Goal: Find specific page/section: Find specific page/section

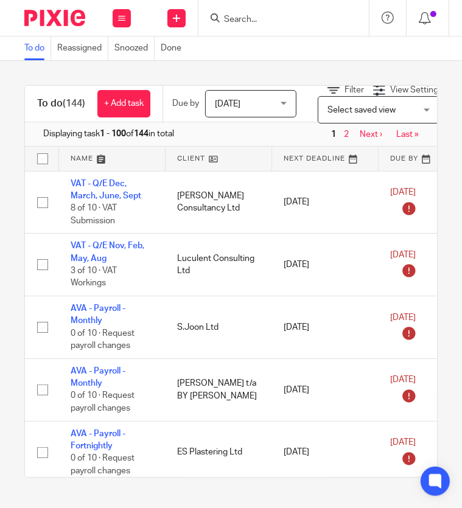
click at [273, 18] on input "Search" at bounding box center [278, 20] width 110 height 11
type input "misted"
click button "submit" at bounding box center [0, 0] width 0 height 0
click at [297, 36] on div "Misted Windows.Com Ltd" at bounding box center [295, 48] width 170 height 38
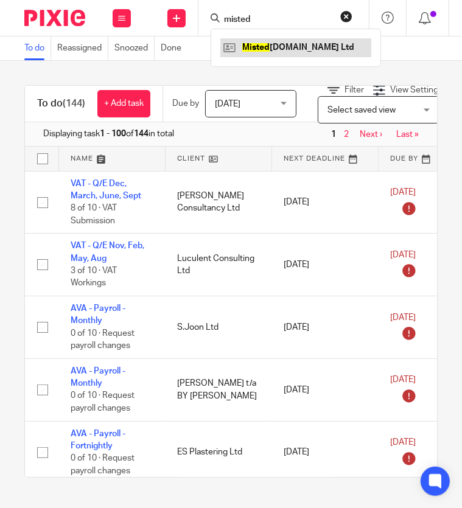
click at [285, 45] on link at bounding box center [295, 47] width 151 height 18
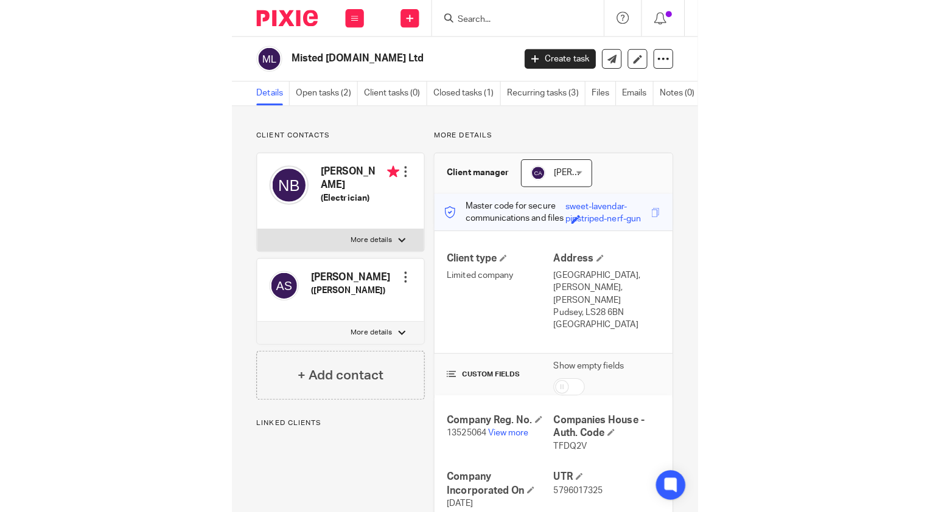
scroll to position [183, 0]
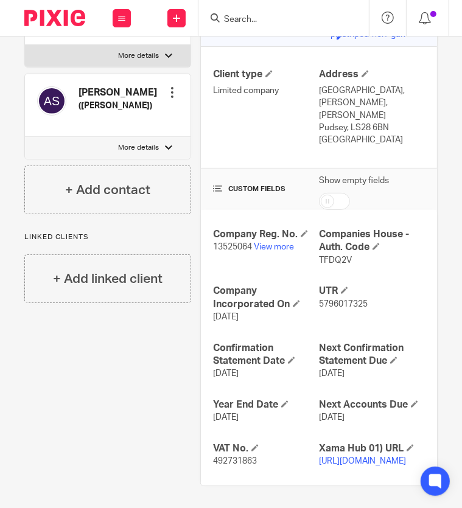
click at [234, 465] on span "492731863" at bounding box center [235, 461] width 44 height 9
copy span "492731863"
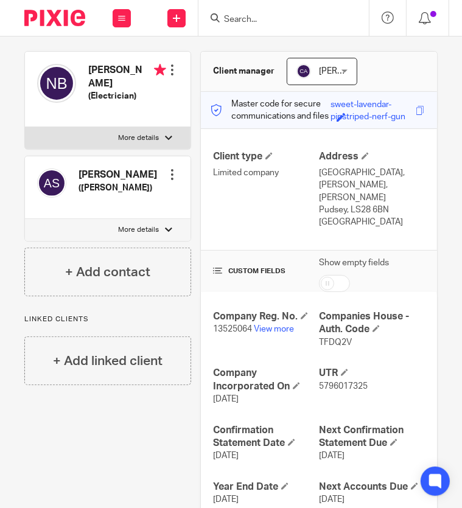
scroll to position [0, 0]
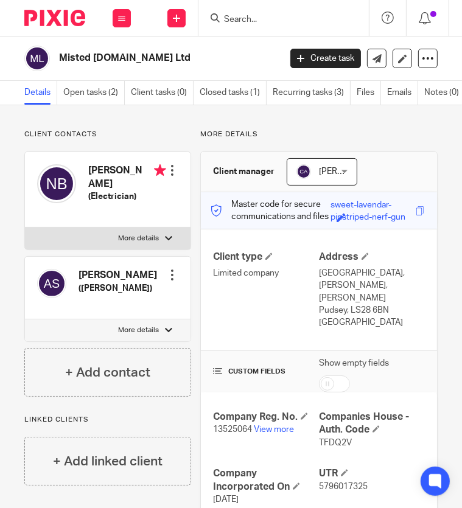
click at [297, 17] on input "Search" at bounding box center [278, 20] width 110 height 11
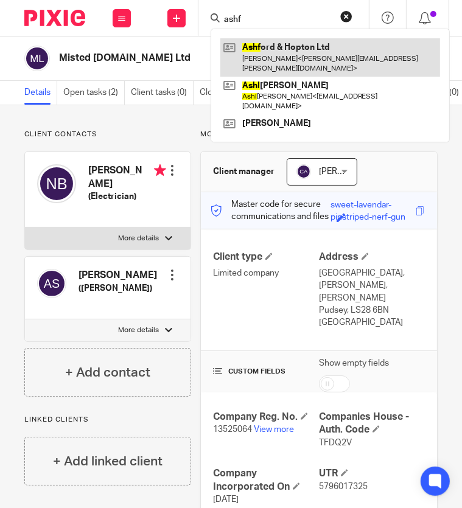
type input "ashf"
click at [268, 50] on link at bounding box center [330, 57] width 220 height 38
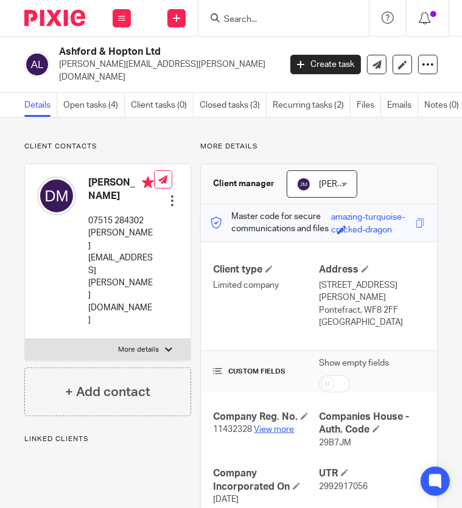
click at [265, 425] on link "View more" at bounding box center [274, 429] width 40 height 9
click at [243, 19] on input "Search" at bounding box center [278, 20] width 110 height 11
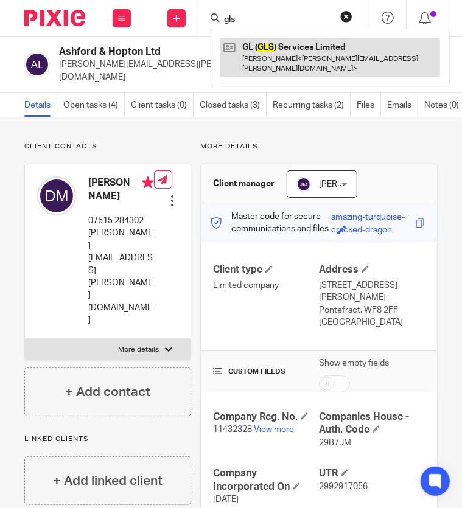
type input "gls"
click at [259, 41] on link at bounding box center [330, 57] width 220 height 38
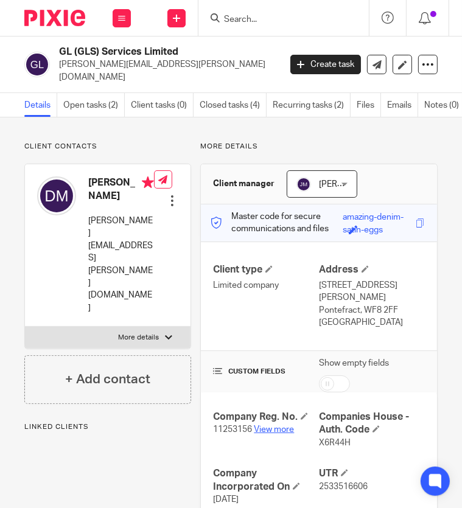
click at [267, 425] on link "View more" at bounding box center [274, 429] width 40 height 9
